Goal: Transaction & Acquisition: Download file/media

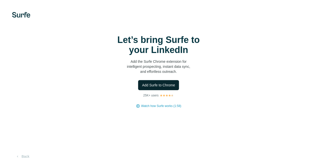
click at [142, 87] on span "Add Surfe to Chrome" at bounding box center [158, 84] width 33 height 5
